Goal: Task Accomplishment & Management: Manage account settings

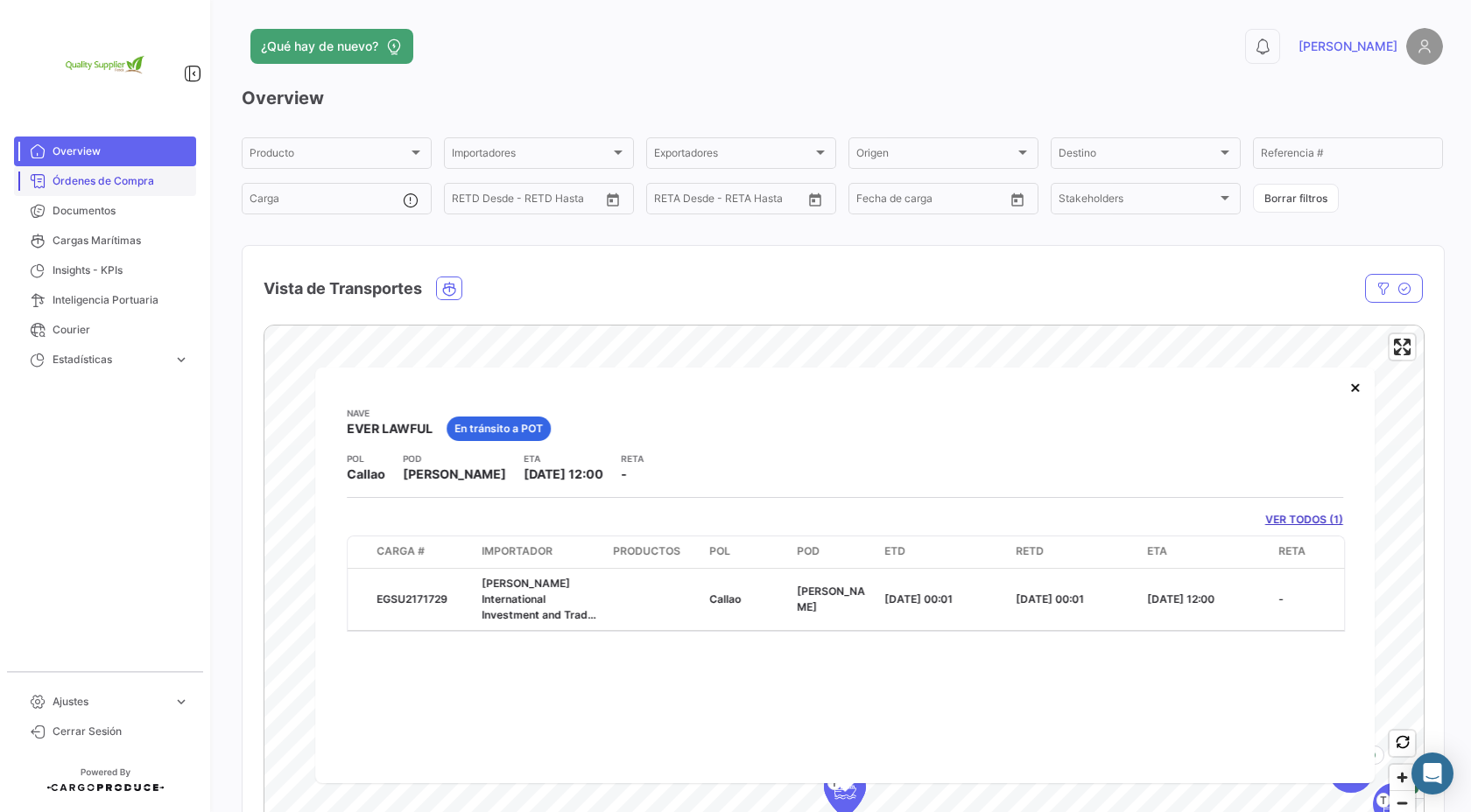
click at [105, 184] on span "Órdenes de Compra" at bounding box center [120, 181] width 137 height 15
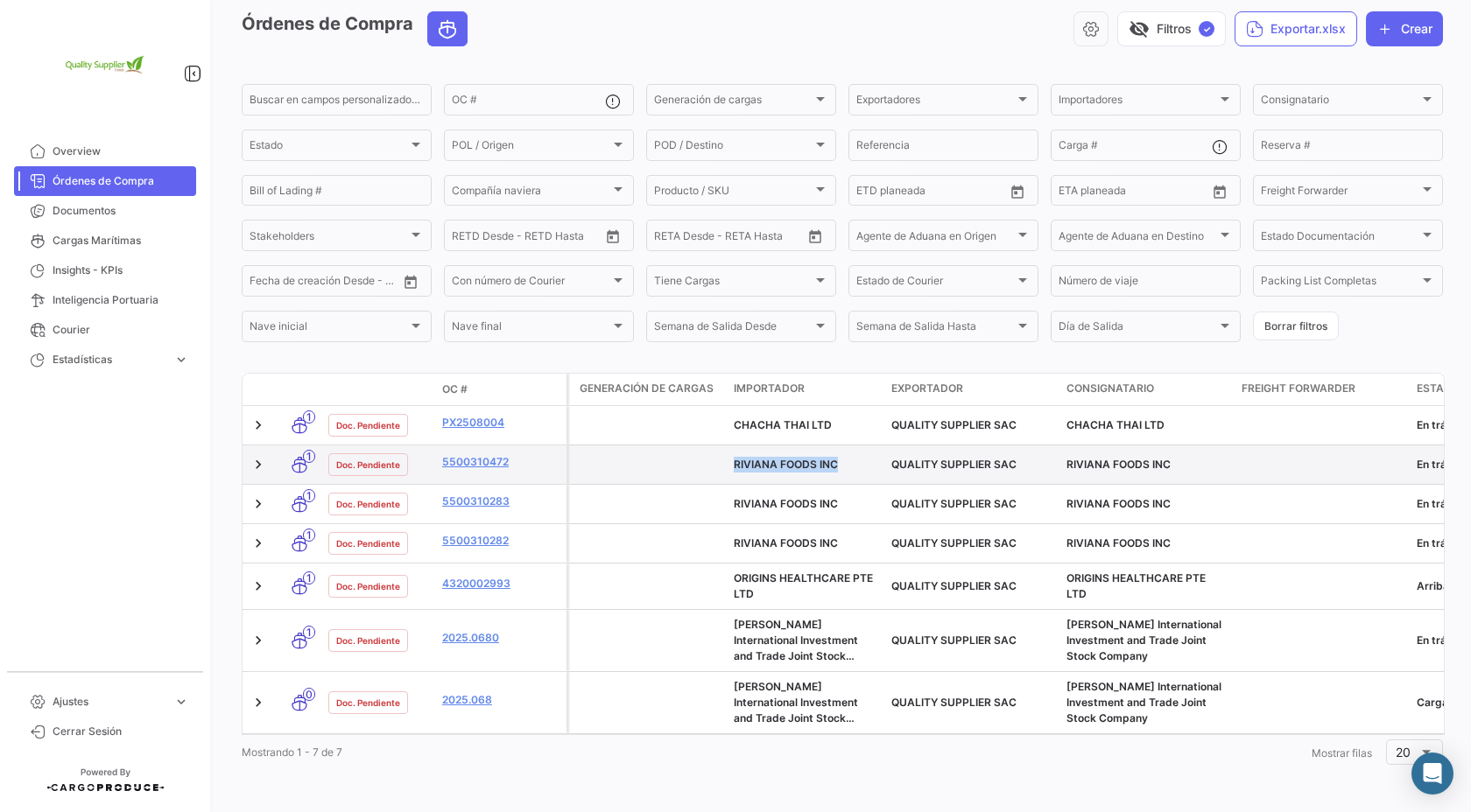
drag, startPoint x: 839, startPoint y: 462, endPoint x: 733, endPoint y: 456, distance: 106.2
click at [734, 457] on div "RIVIANA FOODS INC" at bounding box center [806, 465] width 143 height 15
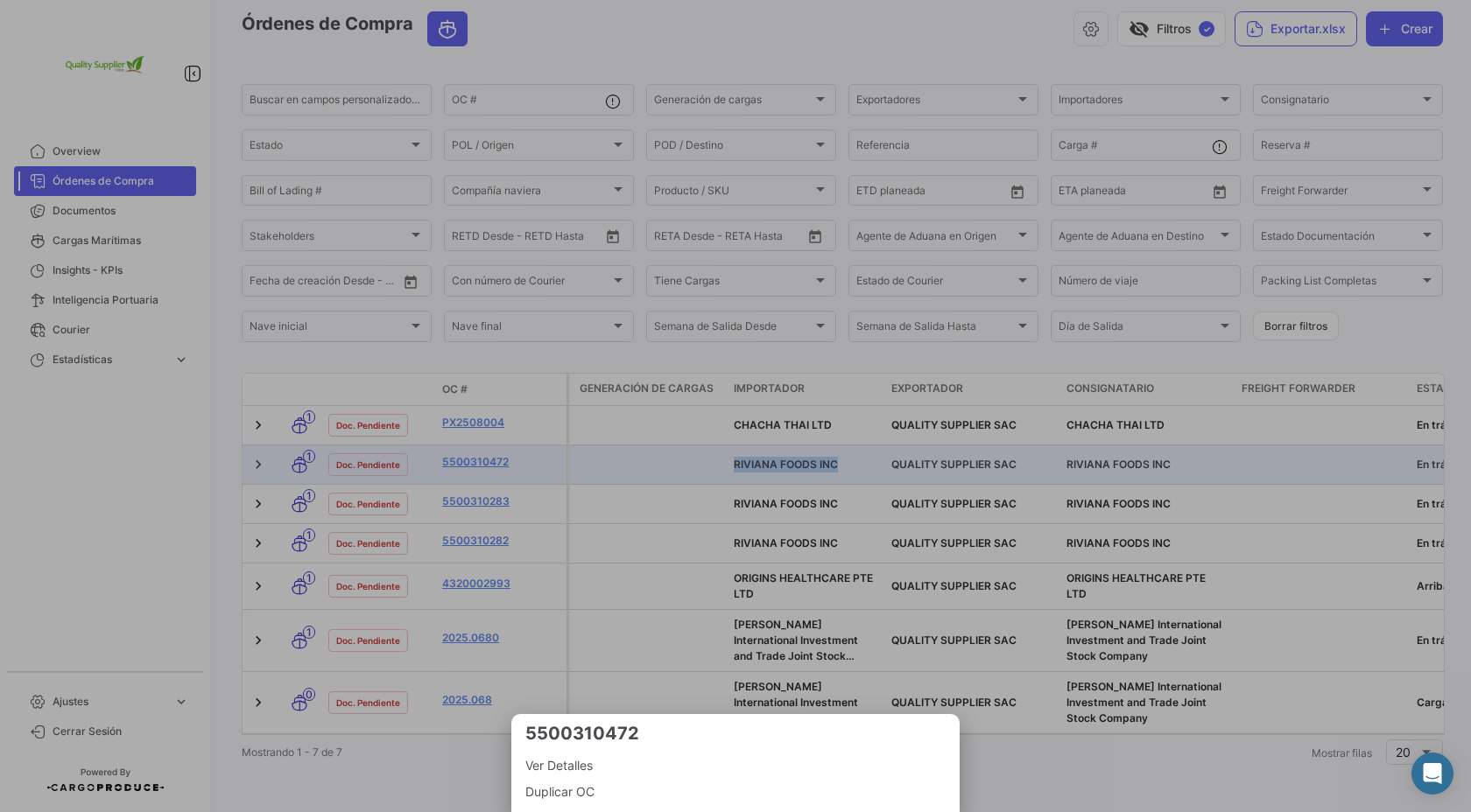
click at [783, 488] on div at bounding box center [735, 406] width 1471 height 812
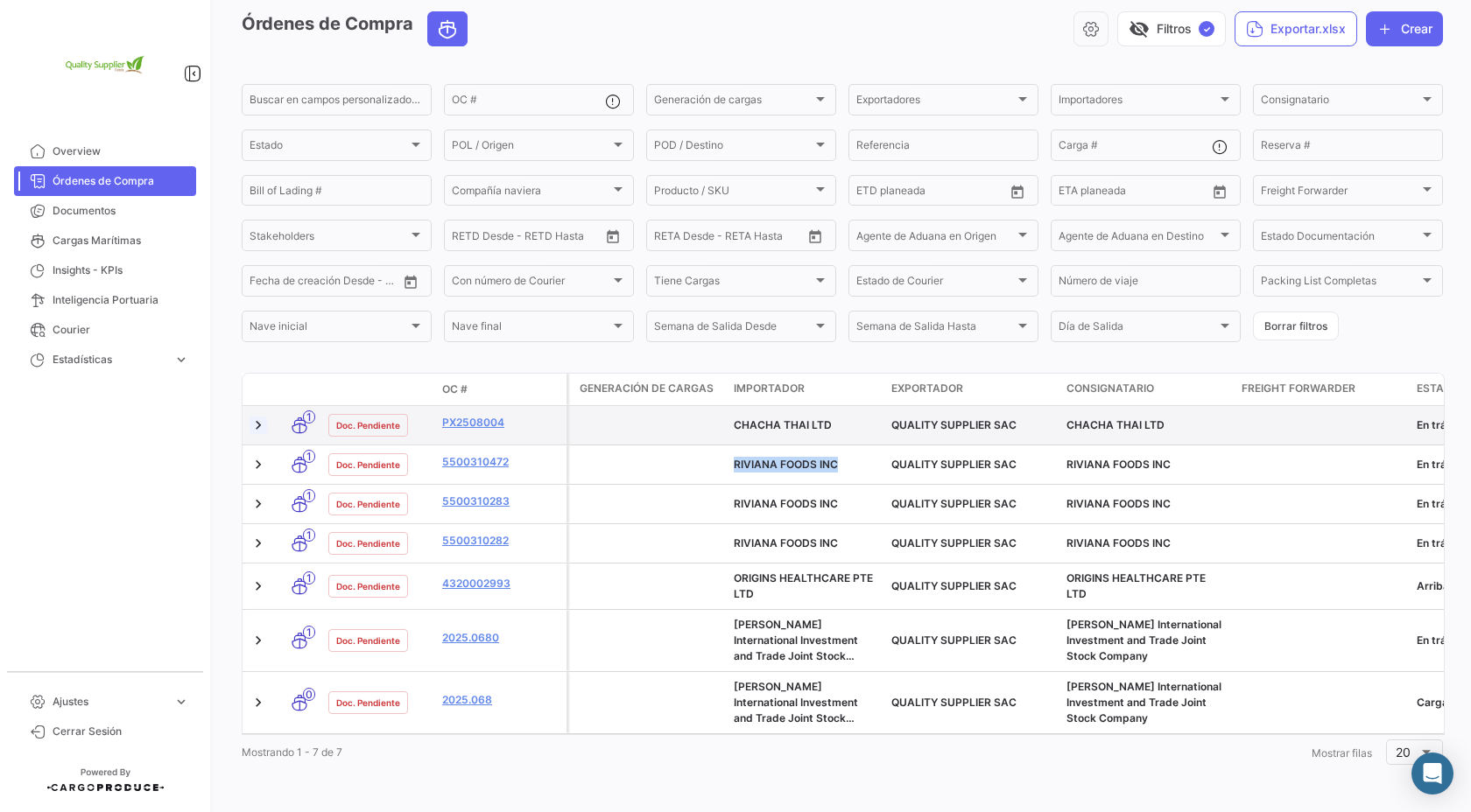
click at [253, 428] on link at bounding box center [259, 425] width 17 height 17
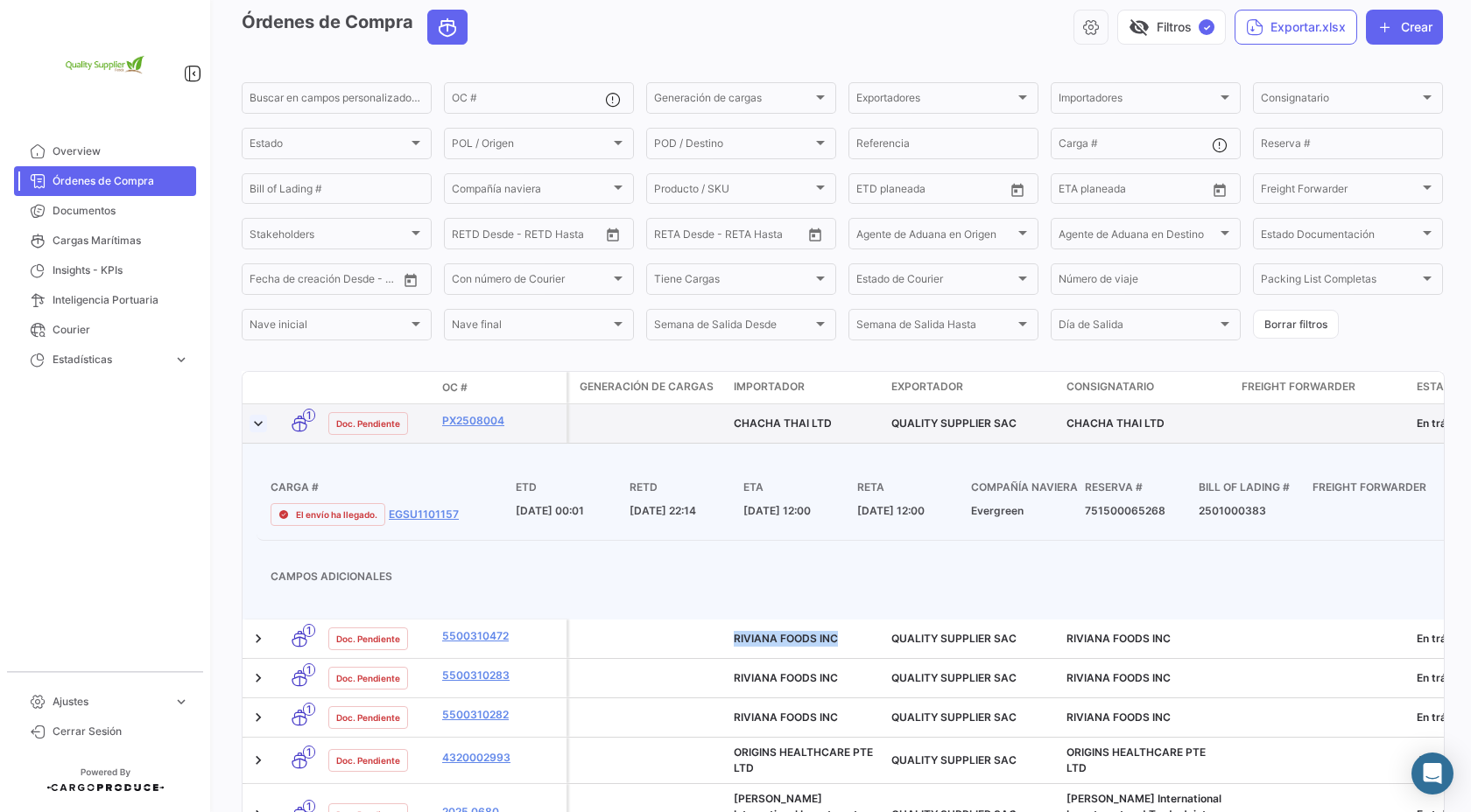
click at [259, 428] on link at bounding box center [259, 424] width 17 height 17
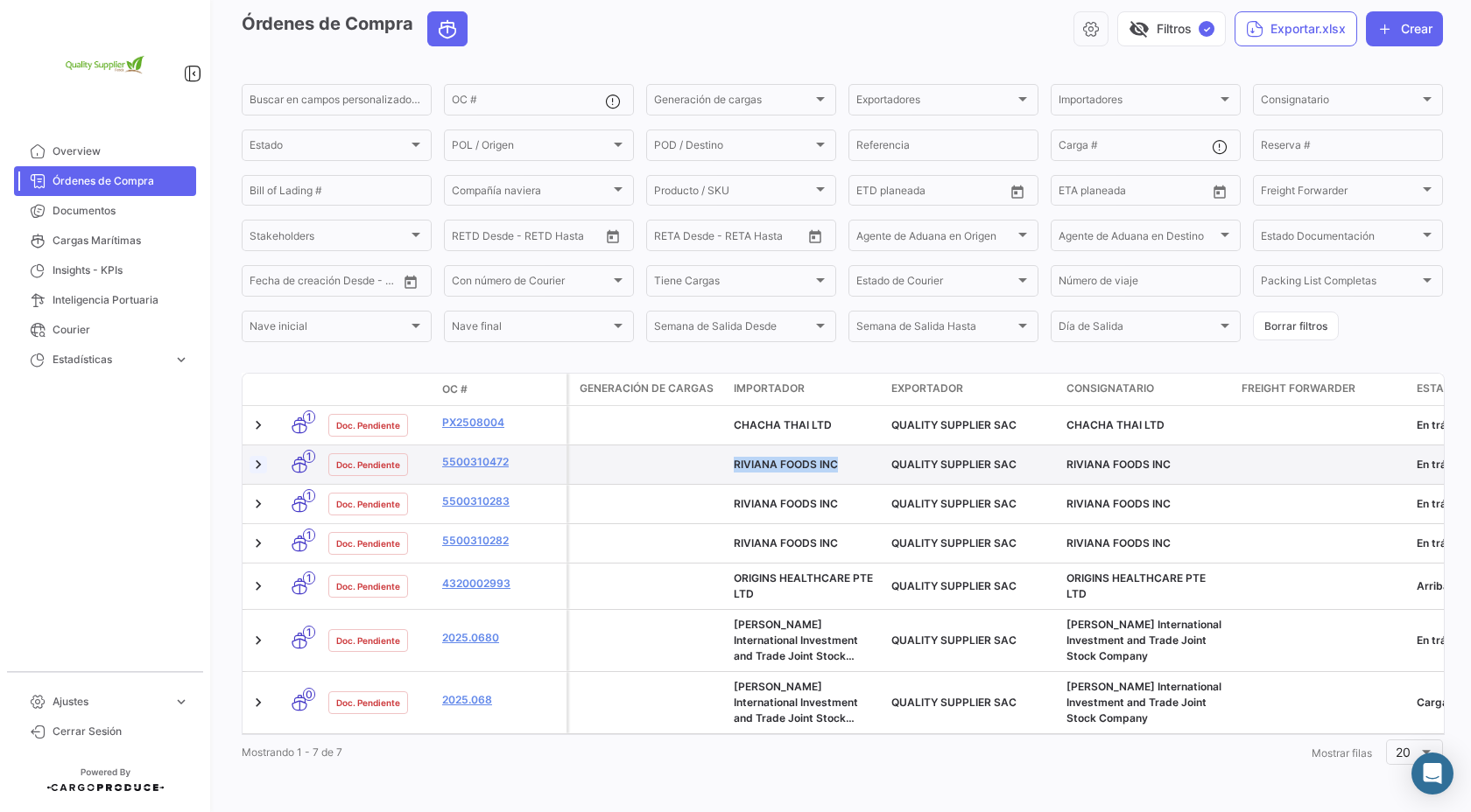
click at [263, 466] on link at bounding box center [259, 465] width 17 height 17
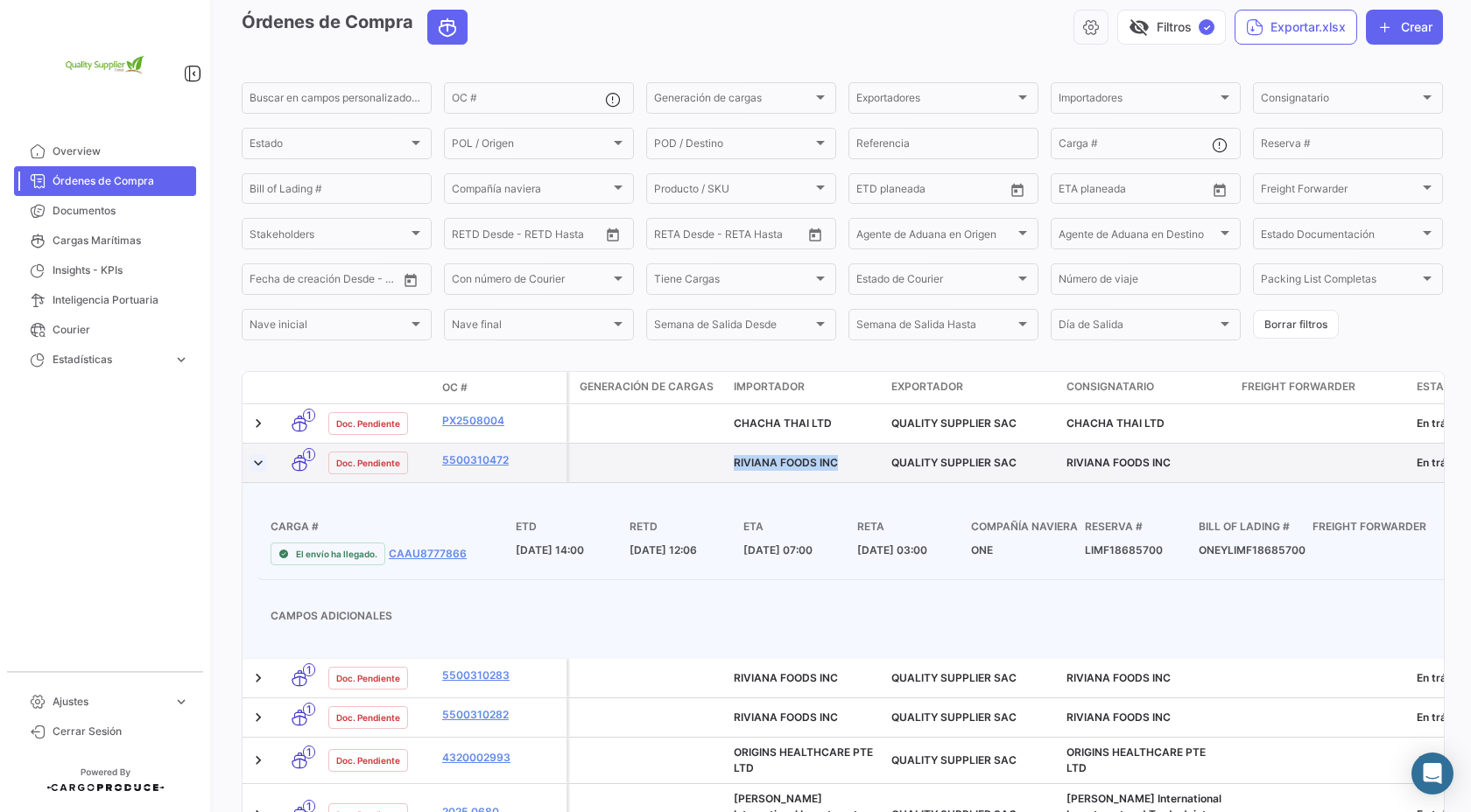
click at [259, 466] on link at bounding box center [259, 463] width 17 height 17
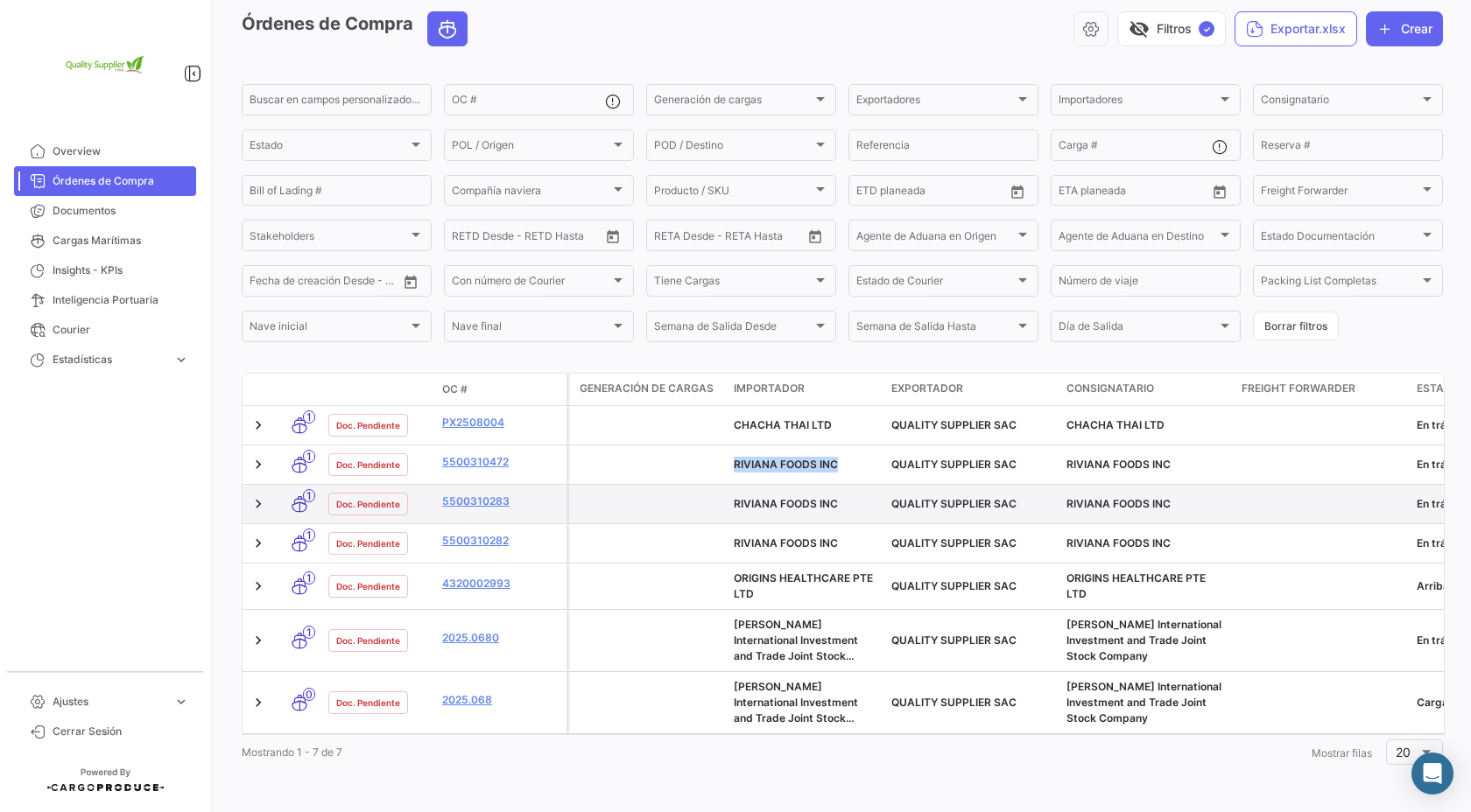
drag, startPoint x: 258, startPoint y: 497, endPoint x: 258, endPoint y: 513, distance: 16.0
click at [258, 497] on link at bounding box center [259, 504] width 17 height 17
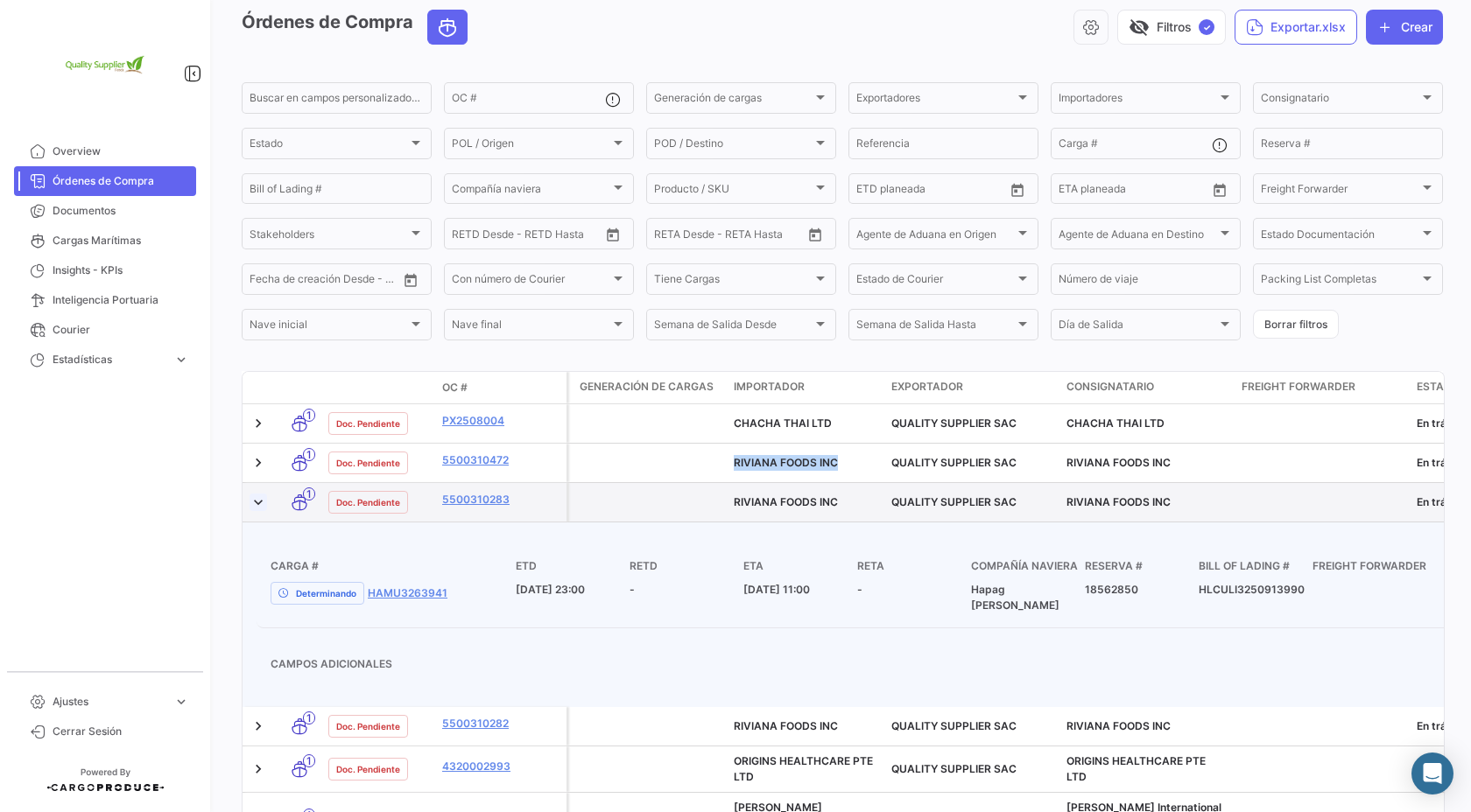
click at [260, 503] on link at bounding box center [259, 502] width 17 height 17
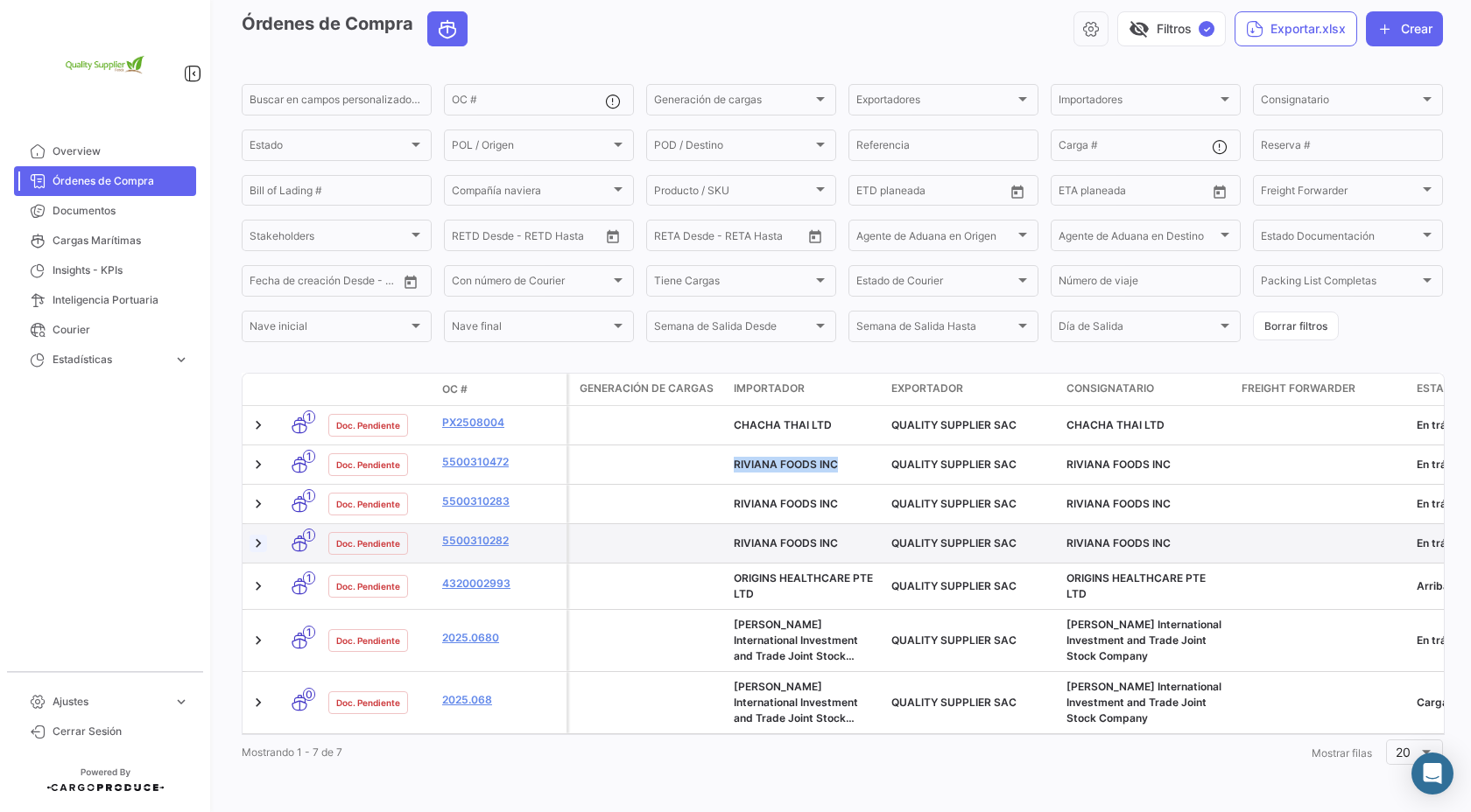
click at [260, 546] on link at bounding box center [259, 543] width 17 height 17
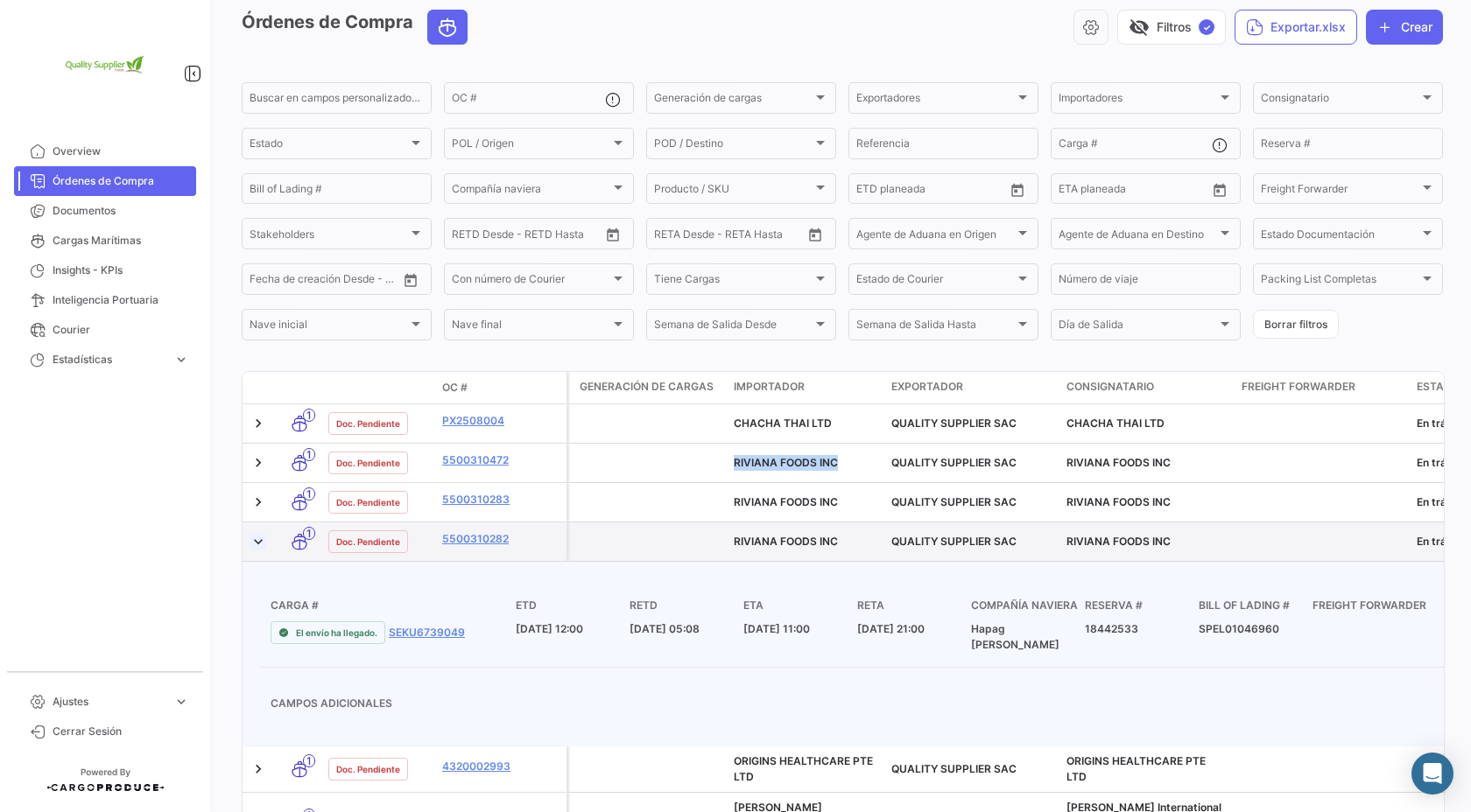
click at [258, 546] on link at bounding box center [259, 542] width 17 height 17
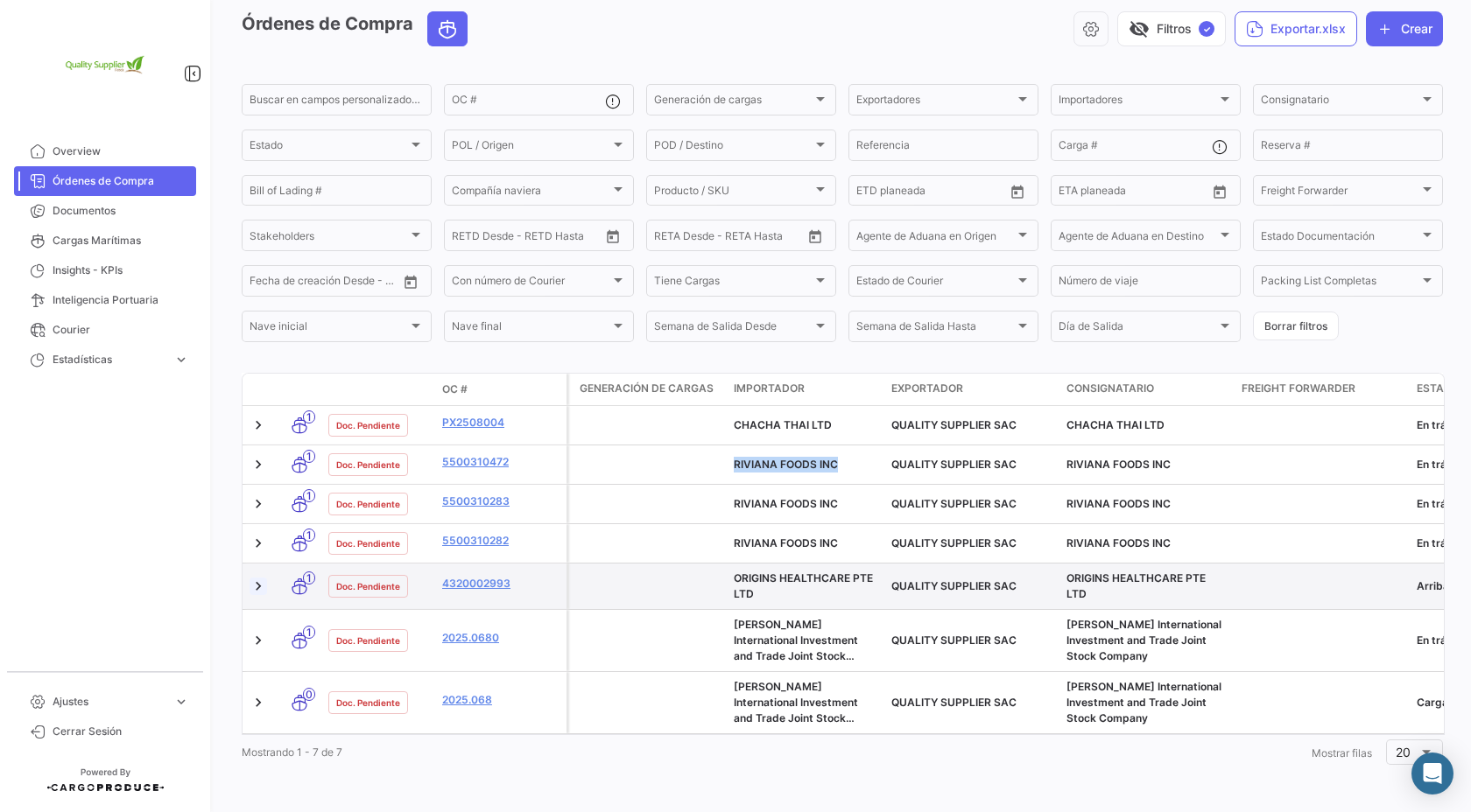
click at [260, 589] on link at bounding box center [259, 586] width 17 height 17
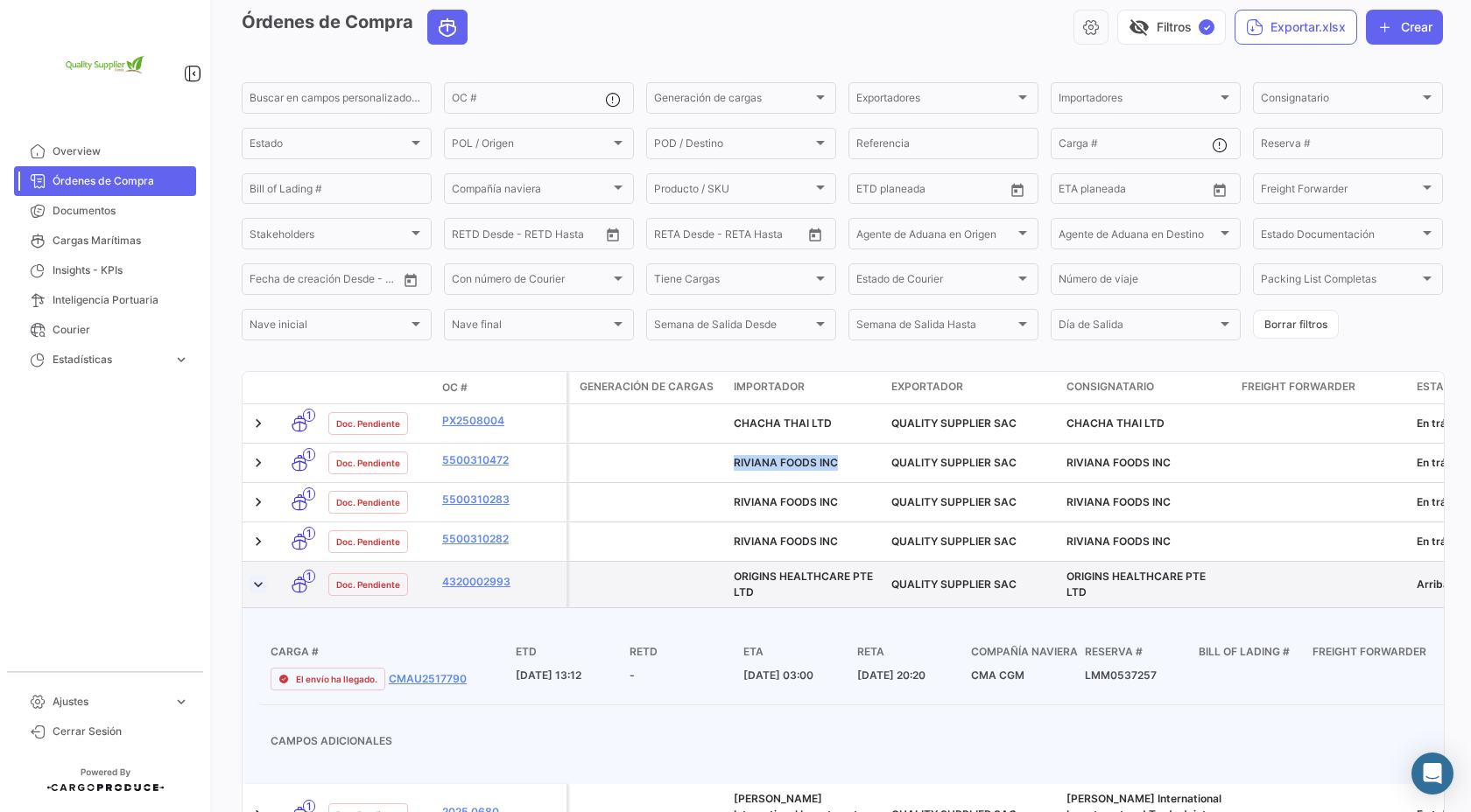
click at [260, 586] on link at bounding box center [259, 585] width 17 height 17
